Goal: Register for event/course

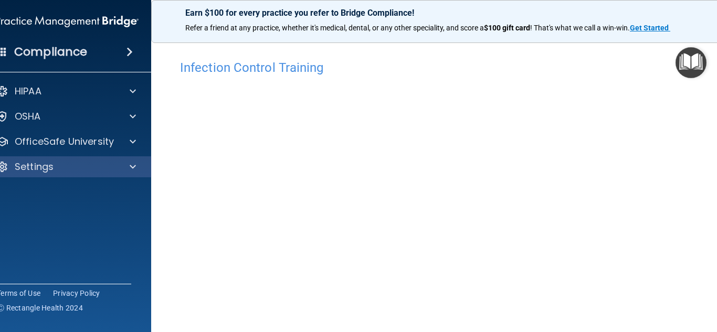
scroll to position [70, 0]
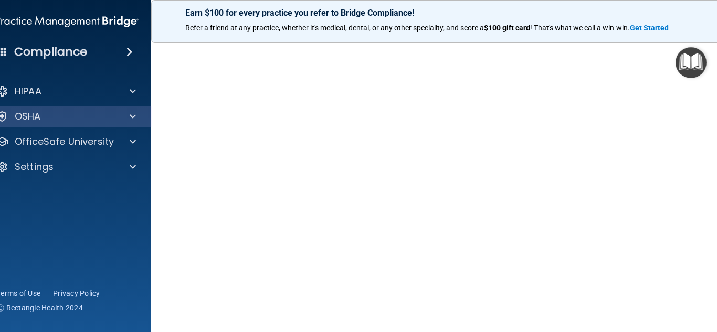
click at [130, 124] on div "OSHA" at bounding box center [67, 116] width 169 height 21
click at [130, 119] on span at bounding box center [133, 116] width 6 height 13
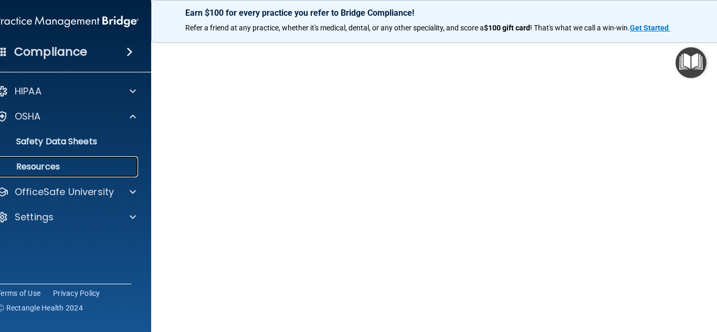
click at [41, 170] on p "Resources" at bounding box center [61, 167] width 143 height 11
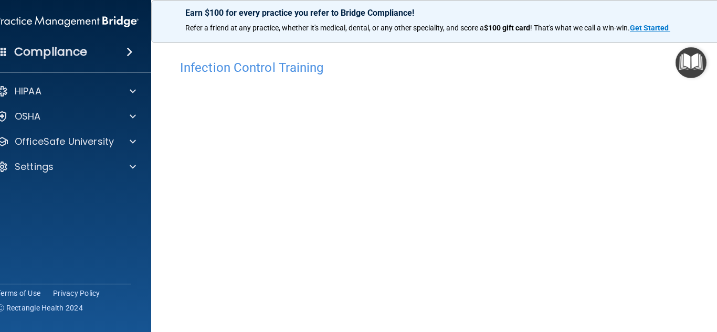
scroll to position [2, 0]
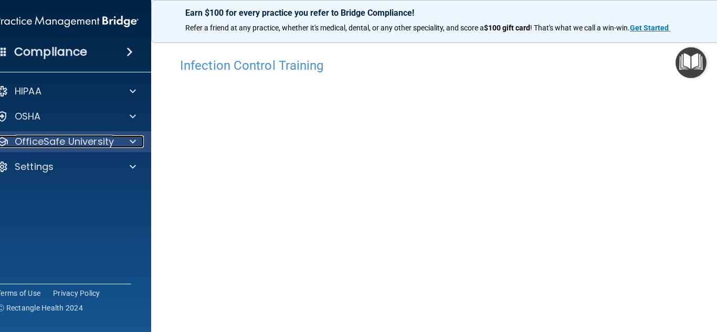
click at [125, 141] on div at bounding box center [131, 141] width 26 height 13
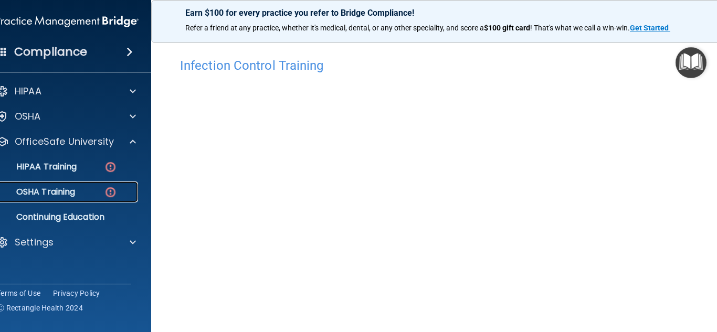
click at [104, 190] on img at bounding box center [110, 192] width 13 height 13
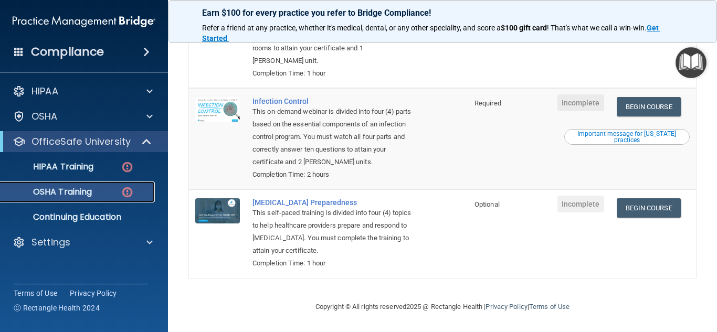
scroll to position [277, 0]
drag, startPoint x: 712, startPoint y: 146, endPoint x: 509, endPoint y: 131, distance: 203.2
click at [509, 131] on td at bounding box center [529, 138] width 43 height 101
click at [652, 110] on link "Begin Course" at bounding box center [649, 106] width 64 height 19
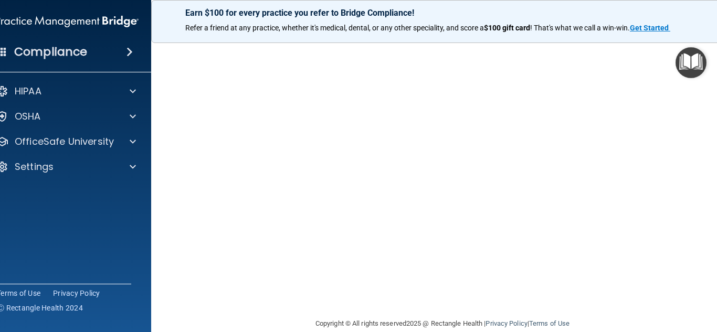
scroll to position [103, 0]
